Goal: Transaction & Acquisition: Purchase product/service

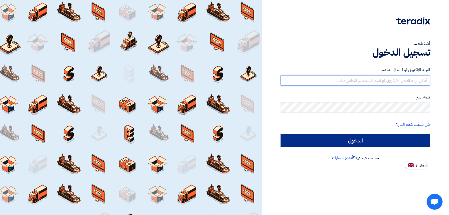
type input "Omar.hiekal@protec-eg.com"
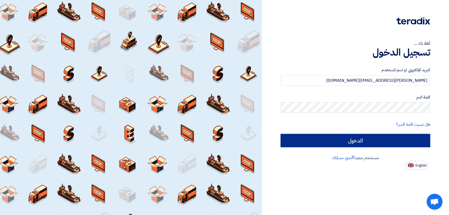
click at [348, 145] on input "الدخول" at bounding box center [355, 140] width 149 height 13
type input "Sign in"
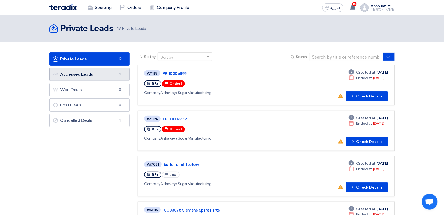
click at [93, 80] on link "Accessed Leads Accessed Leads 1" at bounding box center [89, 74] width 80 height 13
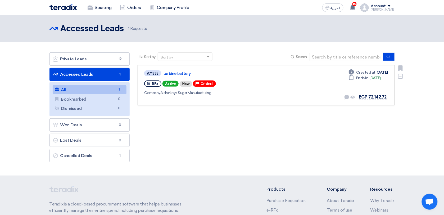
click at [304, 81] on div "#71335 turbine battery RFx Active New Priority Critical Company Alsharkeya Suga…" at bounding box center [266, 85] width 244 height 31
drag, startPoint x: 238, startPoint y: 85, endPoint x: 240, endPoint y: 81, distance: 4.8
click at [238, 84] on div "RFx Active New Priority Critical" at bounding box center [220, 83] width 152 height 8
click at [241, 81] on div "RFx Active New Priority Critical" at bounding box center [220, 83] width 152 height 8
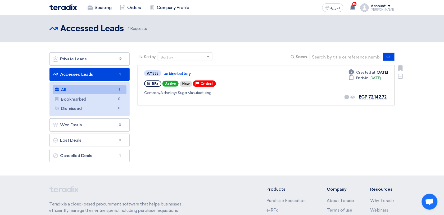
click at [228, 98] on div at bounding box center [220, 99] width 152 height 3
click at [207, 78] on div "#71335 turbine battery RFx Active New Priority Critical Company Alsharkeya Suga…" at bounding box center [220, 85] width 152 height 31
click at [207, 77] on div "#71335 turbine battery RFx Active New Priority Critical Company Alsharkeya Suga…" at bounding box center [220, 85] width 152 height 31
click at [184, 73] on link "turbine battery" at bounding box center [229, 73] width 132 height 5
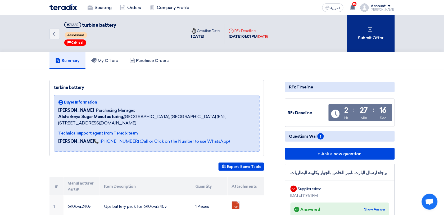
click at [362, 34] on div "Submit Offer" at bounding box center [371, 33] width 48 height 37
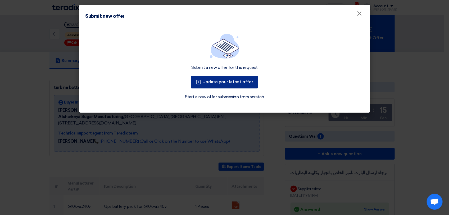
click at [239, 84] on button "Update your latest offer" at bounding box center [224, 82] width 67 height 13
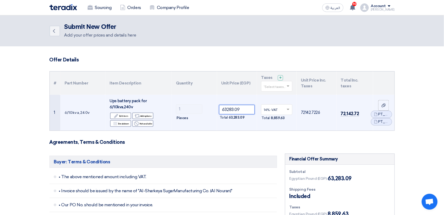
drag, startPoint x: 246, startPoint y: 111, endPoint x: 216, endPoint y: 105, distance: 30.9
click at [216, 105] on tr "1 6/10kva,240v Ups battery pack for 6/10kva,240v Edit Edit item Alternative Add…" at bounding box center [222, 113] width 345 height 36
paste input "1907.37"
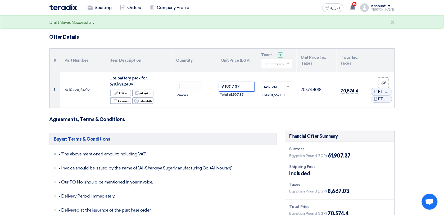
scroll to position [33, 0]
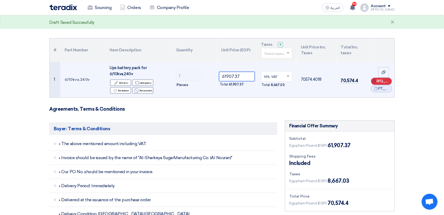
type input "61907.37"
click at [387, 81] on span "RFQ_STEP1.ITEMS_DELETE_BTN" at bounding box center [383, 81] width 13 height 5
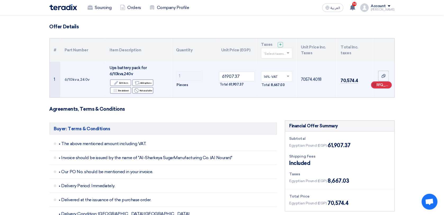
click at [389, 84] on span "RFQ_STEP1.ITEMS_DELETE_BTN" at bounding box center [383, 84] width 13 height 5
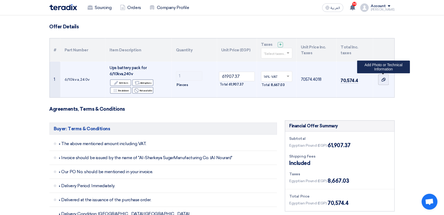
click at [384, 79] on icon at bounding box center [384, 80] width 4 height 4
click at [0, 0] on input "file" at bounding box center [0, 0] width 0 height 0
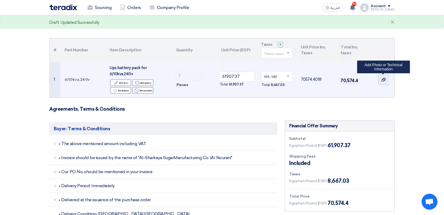
click at [386, 79] on div at bounding box center [383, 79] width 5 height 6
click at [0, 0] on input "file" at bounding box center [0, 0] width 0 height 0
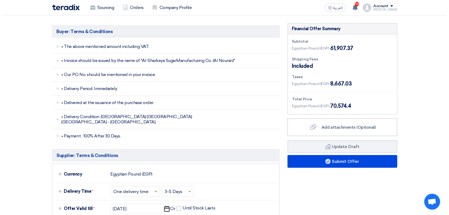
scroll to position [132, 0]
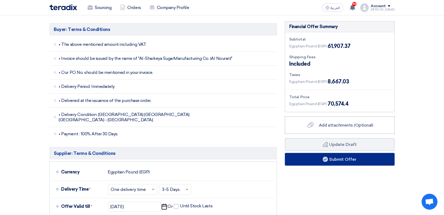
click at [347, 162] on button "Submit Offer" at bounding box center [340, 159] width 110 height 13
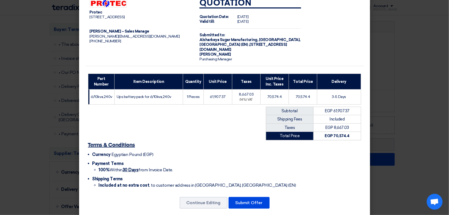
scroll to position [20, 0]
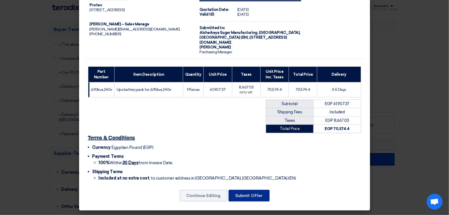
click at [246, 197] on button "Submit Offer" at bounding box center [249, 196] width 41 height 12
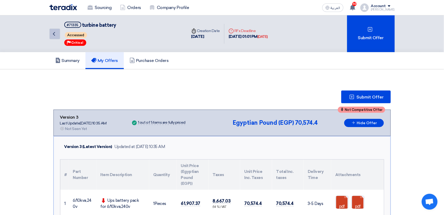
click at [59, 36] on link "Back" at bounding box center [54, 34] width 11 height 11
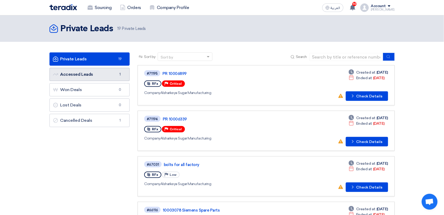
click at [98, 71] on link "Accessed Leads Accessed Leads 1" at bounding box center [89, 74] width 80 height 13
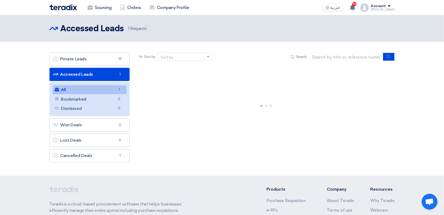
click at [161, 153] on div "Sort by Sort by Search Category Owner Type" at bounding box center [266, 108] width 265 height 112
click at [92, 88] on link "All All 1" at bounding box center [90, 89] width 74 height 9
click at [178, 96] on div at bounding box center [266, 104] width 257 height 79
click at [34, 117] on section "Private Leads Private Leads 19 Accessed Leads Accessed Leads 1 All All 1 Bookma…" at bounding box center [222, 109] width 444 height 134
click at [66, 76] on link "Accessed Leads Accessed Leads 1" at bounding box center [89, 74] width 80 height 13
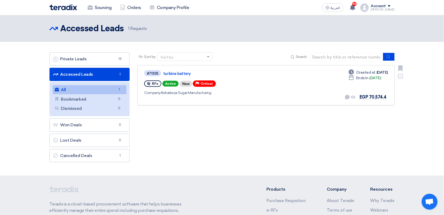
click at [252, 80] on div "RFx Active New Priority Critical" at bounding box center [220, 83] width 152 height 8
click at [179, 71] on link "turbine battery" at bounding box center [229, 73] width 132 height 5
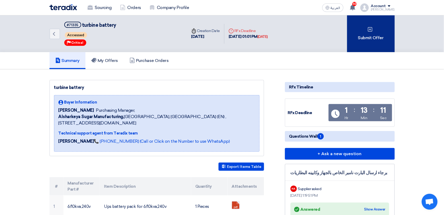
click at [357, 30] on div "Submit Offer" at bounding box center [371, 33] width 48 height 37
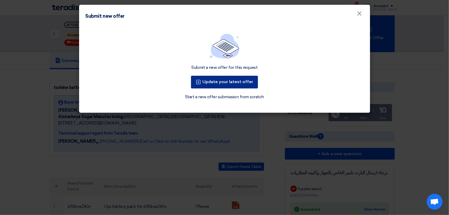
click at [236, 85] on button "Update your latest offer" at bounding box center [224, 82] width 67 height 13
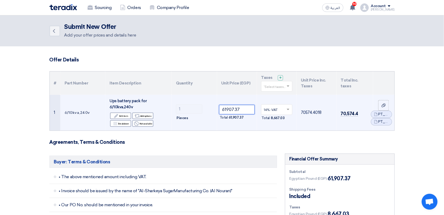
drag, startPoint x: 244, startPoint y: 109, endPoint x: 208, endPoint y: 105, distance: 36.5
click at [208, 104] on tr "1 6/10kva,240v Ups battery pack for 6/10kva,240v Edit Edit item Alternative Add…" at bounding box center [222, 113] width 345 height 36
click at [208, 104] on td "1 Pieces" at bounding box center [194, 113] width 45 height 36
click at [243, 109] on input "61907.37" at bounding box center [237, 110] width 36 height 10
drag, startPoint x: 242, startPoint y: 109, endPoint x: 219, endPoint y: 107, distance: 23.4
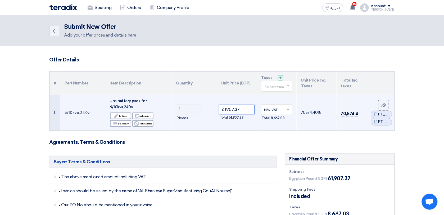
click at [219, 107] on input "61907.37" at bounding box center [237, 110] width 36 height 10
paste input "0000.00"
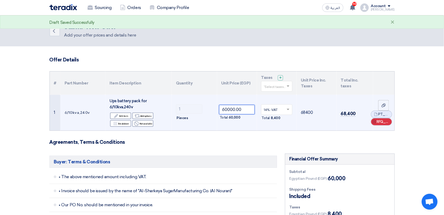
type input "60000.00"
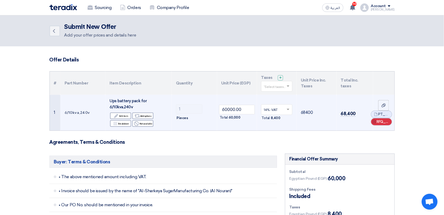
click at [376, 121] on icon "Cancel" at bounding box center [375, 122] width 4 height 4
click at [375, 117] on icon "Cancel" at bounding box center [375, 118] width 4 height 4
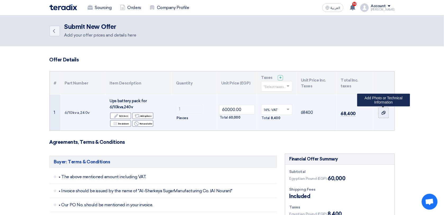
click at [382, 114] on use at bounding box center [384, 113] width 4 height 4
click at [0, 0] on input "file" at bounding box center [0, 0] width 0 height 0
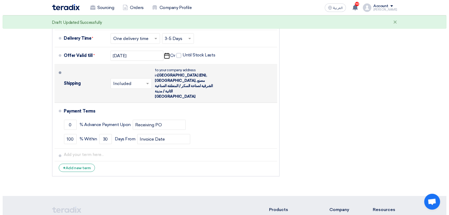
scroll to position [204, 0]
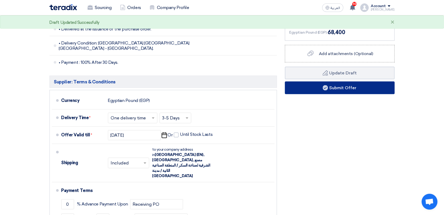
click at [337, 89] on button "Submit Offer" at bounding box center [340, 87] width 110 height 13
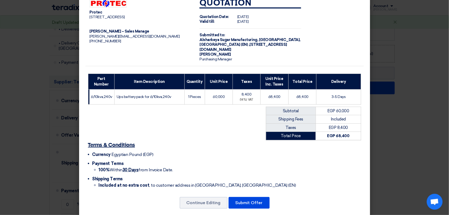
scroll to position [20, 0]
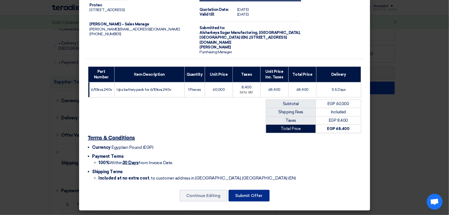
click at [244, 196] on button "Submit Offer" at bounding box center [249, 196] width 41 height 12
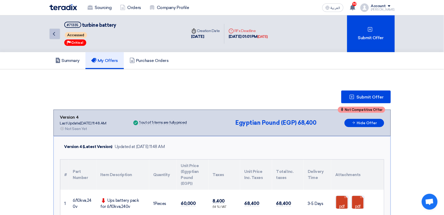
click at [55, 32] on icon "Back" at bounding box center [54, 34] width 6 height 6
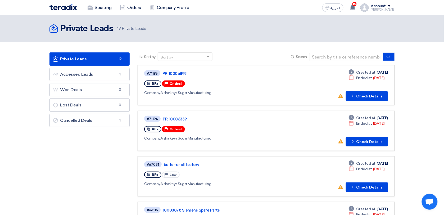
click at [391, 7] on div "Account" at bounding box center [383, 6] width 24 height 4
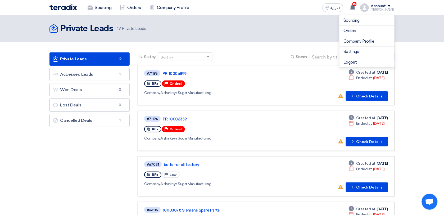
click at [383, 7] on div "Account" at bounding box center [378, 6] width 15 height 4
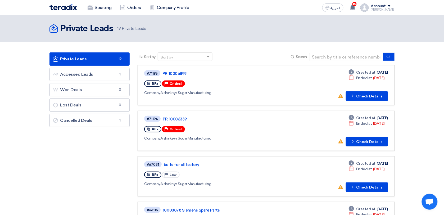
drag, startPoint x: 383, startPoint y: 7, endPoint x: 379, endPoint y: 8, distance: 4.5
click at [378, 8] on div "[PERSON_NAME]" at bounding box center [383, 9] width 24 height 3
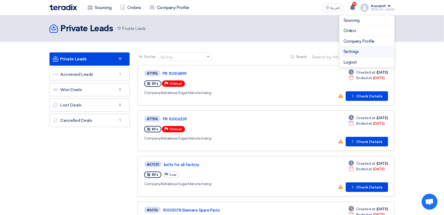
click at [357, 52] on link "Settings" at bounding box center [367, 52] width 47 height 6
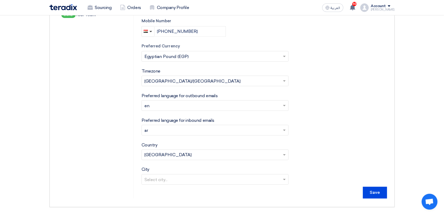
scroll to position [33, 0]
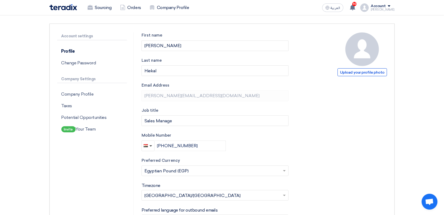
click at [422, 24] on section "Account settings Profile Change Password Company Settings Company Profile Taxes…" at bounding box center [222, 172] width 444 height 319
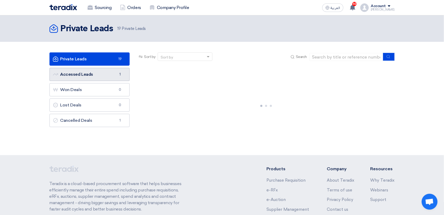
click at [100, 73] on link "Accessed Leads Accessed Leads 1" at bounding box center [89, 74] width 80 height 13
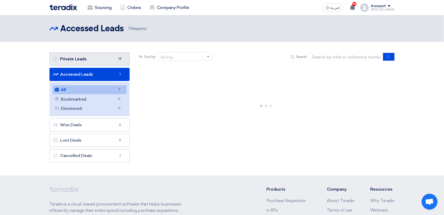
click at [105, 58] on link "Private Leads Private Leads 19" at bounding box center [89, 58] width 80 height 13
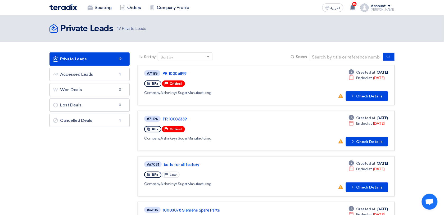
drag, startPoint x: 387, startPoint y: 9, endPoint x: 395, endPoint y: 8, distance: 8.0
click at [388, 9] on div "[PERSON_NAME]" at bounding box center [383, 9] width 24 height 3
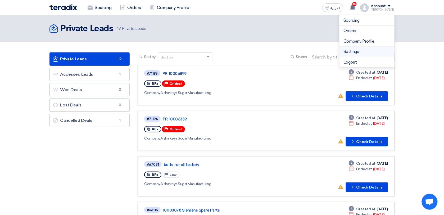
click at [369, 48] on li "Settings" at bounding box center [366, 52] width 55 height 11
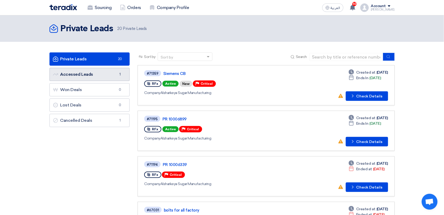
click at [91, 72] on link "Accessed Leads Accessed Leads 1" at bounding box center [89, 74] width 80 height 13
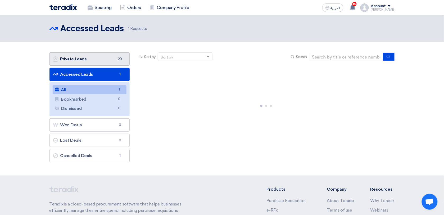
click at [91, 65] on link "Private Leads Private Leads 20" at bounding box center [89, 58] width 80 height 13
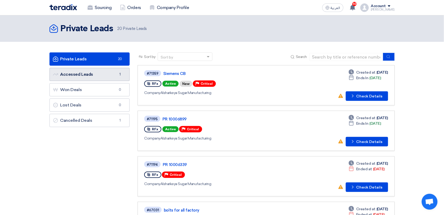
click at [108, 73] on link "Accessed Leads Accessed Leads 1" at bounding box center [89, 74] width 80 height 13
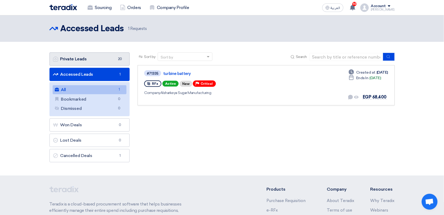
click at [102, 65] on link "Private Leads Private Leads 20" at bounding box center [89, 58] width 80 height 13
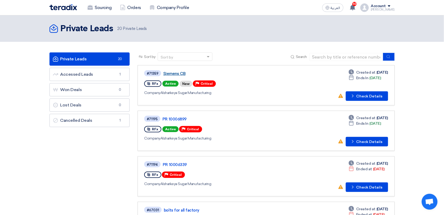
click at [241, 75] on link "Siemens CB" at bounding box center [229, 73] width 132 height 5
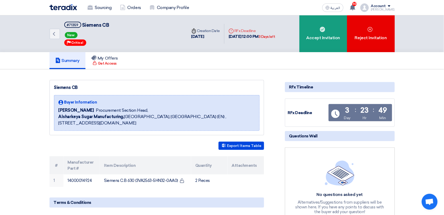
scroll to position [33, 0]
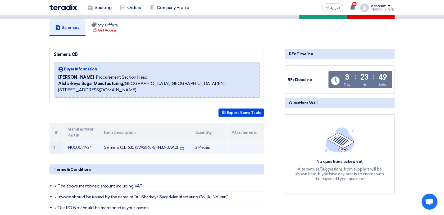
drag, startPoint x: 103, startPoint y: 147, endPoint x: 169, endPoint y: 148, distance: 65.1
click at [169, 148] on td "Siemens C.B 630 (3VA2563-5HN32-0AA0)" at bounding box center [145, 147] width 91 height 12
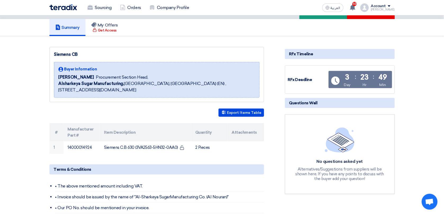
drag, startPoint x: 169, startPoint y: 148, endPoint x: 167, endPoint y: 161, distance: 13.9
click at [167, 161] on div "Siemens CB Buyer Information Mohamed Samaan Procurement Section Head, Alsharkey…" at bounding box center [163, 192] width 235 height 291
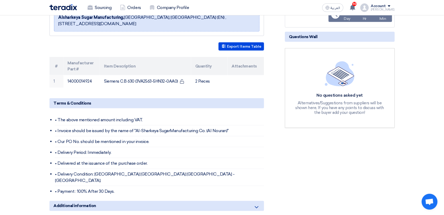
scroll to position [66, 0]
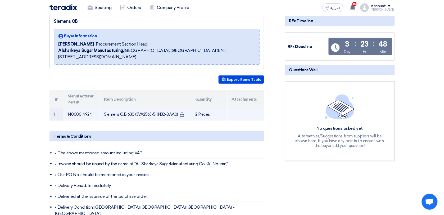
drag, startPoint x: 104, startPoint y: 114, endPoint x: 177, endPoint y: 114, distance: 73.0
click at [177, 114] on td "Siemens C.B 630 (3VA2563-5HN32-0AA0)" at bounding box center [145, 114] width 91 height 12
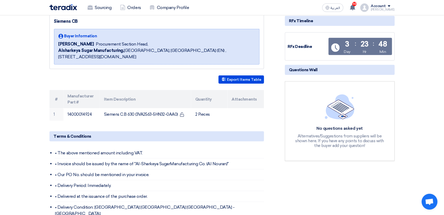
drag, startPoint x: 177, startPoint y: 114, endPoint x: 198, endPoint y: 150, distance: 42.0
click at [198, 151] on li "• The above mentioned amount including VAT." at bounding box center [159, 153] width 209 height 11
click at [243, 81] on button "Export Items Table" at bounding box center [242, 79] width 46 height 8
drag, startPoint x: 247, startPoint y: 79, endPoint x: 228, endPoint y: 79, distance: 19.8
click at [228, 79] on button "Export Items Table" at bounding box center [242, 79] width 46 height 8
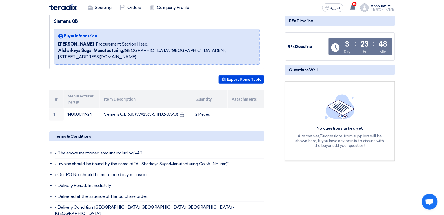
click at [410, 33] on section "Siemens CB Buyer Information Mohamed Samaan Procurement Section Head, Alsharkey…" at bounding box center [222, 166] width 444 height 327
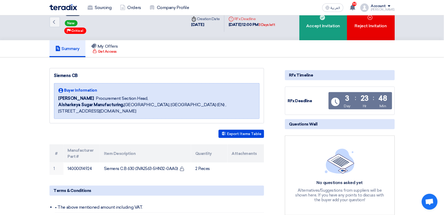
scroll to position [0, 0]
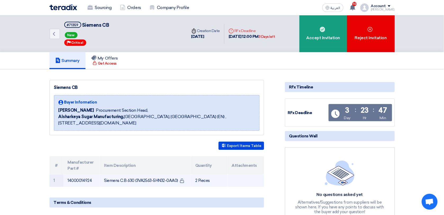
drag, startPoint x: 103, startPoint y: 181, endPoint x: 180, endPoint y: 183, distance: 76.5
click at [180, 183] on td "Siemens C.B 630 (3VA2563-5HN32-0AA0)" at bounding box center [145, 180] width 91 height 12
copy td "Siemens C.B 630 (3VA2563-5HN32-0AA0)"
drag, startPoint x: 211, startPoint y: 180, endPoint x: 194, endPoint y: 182, distance: 17.2
click at [194, 182] on td "2 Pieces" at bounding box center [209, 180] width 37 height 12
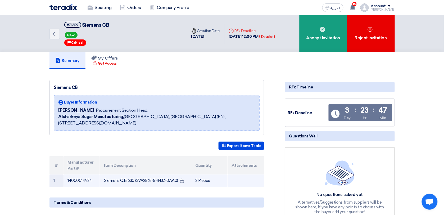
copy td "2 Pieces"
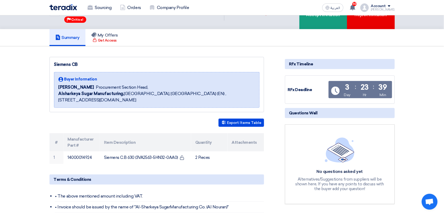
scroll to position [33, 0]
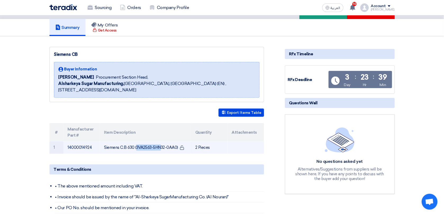
drag, startPoint x: 126, startPoint y: 146, endPoint x: 103, endPoint y: 146, distance: 22.5
click at [103, 146] on td "Siemens C.B 630 (3VA2563-5HN32-0AA0)" at bounding box center [145, 147] width 91 height 12
copy td "Siemens C.B"
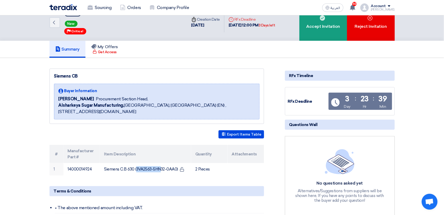
scroll to position [0, 0]
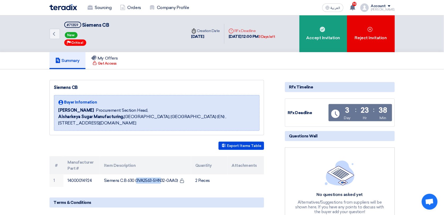
drag, startPoint x: 230, startPoint y: 36, endPoint x: 286, endPoint y: 37, distance: 55.9
click at [279, 37] on div "Deadline RFx Deadline 15 Sep, 2025 12:00 PM 3 Days left" at bounding box center [251, 34] width 55 height 20
copy div "15 Sep, 2025 12:00 PM 3 Days left"
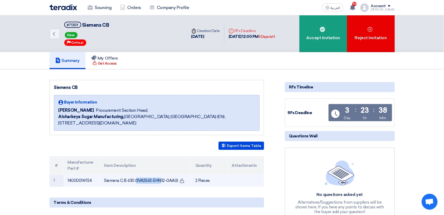
drag, startPoint x: 178, startPoint y: 179, endPoint x: 103, endPoint y: 180, distance: 75.4
click at [103, 180] on td "Siemens C.B 630 (3VA2563-5HN32-0AA0)" at bounding box center [145, 180] width 91 height 12
copy td "Siemens C.B 630 (3VA2563-5HN32-0AA0)"
drag, startPoint x: 214, startPoint y: 179, endPoint x: 195, endPoint y: 179, distance: 19.6
click at [195, 179] on td "2 Pieces" at bounding box center [209, 180] width 37 height 12
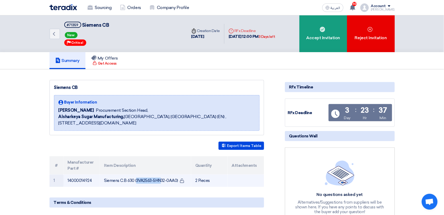
copy td "2 Pieces"
